Goal: Use online tool/utility: Utilize a website feature to perform a specific function

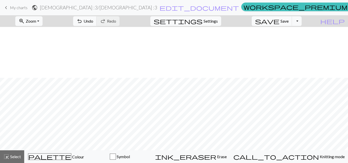
scroll to position [51, 0]
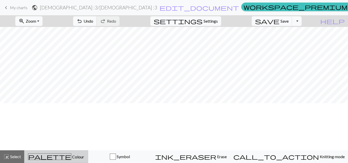
click at [61, 157] on span "palette" at bounding box center [49, 156] width 43 height 7
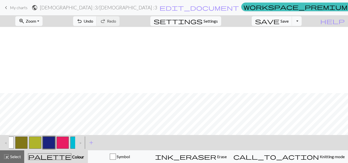
scroll to position [66, 0]
click at [23, 142] on button "button" at bounding box center [21, 143] width 12 height 12
click at [36, 22] on span "Zoom" at bounding box center [31, 21] width 10 height 5
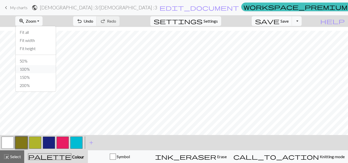
click at [37, 69] on button "100%" at bounding box center [36, 69] width 40 height 8
click at [35, 141] on button "button" at bounding box center [35, 143] width 12 height 12
click at [23, 143] on button "button" at bounding box center [21, 143] width 12 height 12
click at [45, 143] on button "button" at bounding box center [49, 143] width 12 height 12
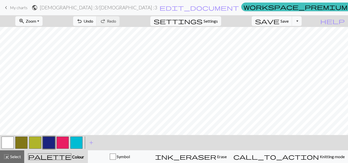
click at [23, 141] on button "button" at bounding box center [21, 143] width 12 height 12
click at [48, 146] on button "button" at bounding box center [49, 143] width 12 height 12
click at [23, 141] on button "button" at bounding box center [21, 143] width 12 height 12
click at [51, 142] on button "button" at bounding box center [49, 143] width 12 height 12
click at [42, 24] on button "zoom_in Zoom Zoom" at bounding box center [28, 21] width 27 height 10
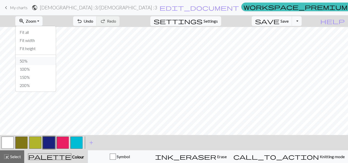
click at [37, 62] on button "50%" at bounding box center [36, 61] width 40 height 8
click at [36, 20] on span "Zoom" at bounding box center [31, 21] width 10 height 5
click at [37, 70] on button "100%" at bounding box center [36, 69] width 40 height 8
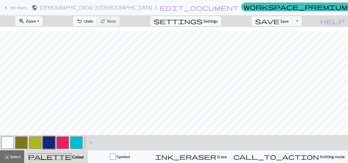
click at [22, 144] on button "button" at bounding box center [21, 143] width 12 height 12
click at [45, 140] on button "button" at bounding box center [49, 143] width 12 height 12
click at [51, 142] on button "button" at bounding box center [49, 143] width 12 height 12
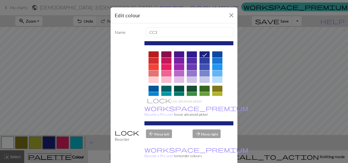
click at [283, 53] on div "Edit colour Name CC3 Use advanced picker workspace_premium Become a Pro user to…" at bounding box center [174, 81] width 348 height 163
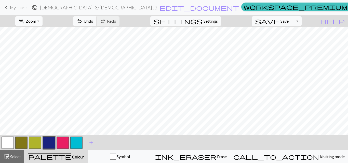
click at [42, 23] on button "zoom_in Zoom Zoom" at bounding box center [28, 21] width 27 height 10
click at [42, 32] on button "Fit all" at bounding box center [36, 32] width 40 height 8
click at [79, 144] on button "button" at bounding box center [76, 143] width 12 height 12
click at [36, 22] on span "Zoom" at bounding box center [31, 21] width 10 height 5
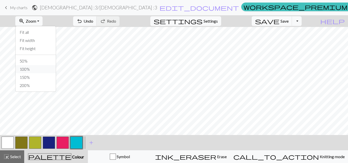
click at [39, 70] on button "100%" at bounding box center [36, 69] width 40 height 8
drag, startPoint x: 48, startPoint y: 147, endPoint x: 49, endPoint y: 144, distance: 3.2
click at [48, 147] on button "button" at bounding box center [49, 143] width 12 height 12
click at [82, 143] on div at bounding box center [76, 143] width 14 height 14
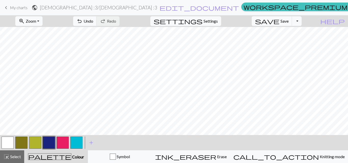
click at [76, 145] on button "button" at bounding box center [76, 143] width 12 height 12
click at [82, 19] on span "undo" at bounding box center [79, 21] width 6 height 7
click at [93, 21] on span "Undo" at bounding box center [88, 21] width 10 height 5
click at [48, 145] on button "button" at bounding box center [49, 143] width 12 height 12
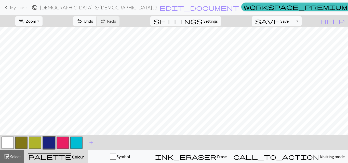
click at [78, 142] on button "button" at bounding box center [76, 143] width 12 height 12
click at [93, 22] on span "Undo" at bounding box center [88, 21] width 10 height 5
click at [47, 145] on button "button" at bounding box center [49, 143] width 12 height 12
click at [80, 142] on button "button" at bounding box center [76, 143] width 12 height 12
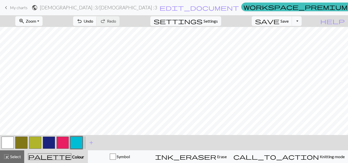
click at [36, 20] on span "Zoom" at bounding box center [31, 21] width 10 height 5
click at [41, 31] on button "Fit all" at bounding box center [36, 32] width 40 height 8
